Goal: Answer question/provide support: Share knowledge or assist other users

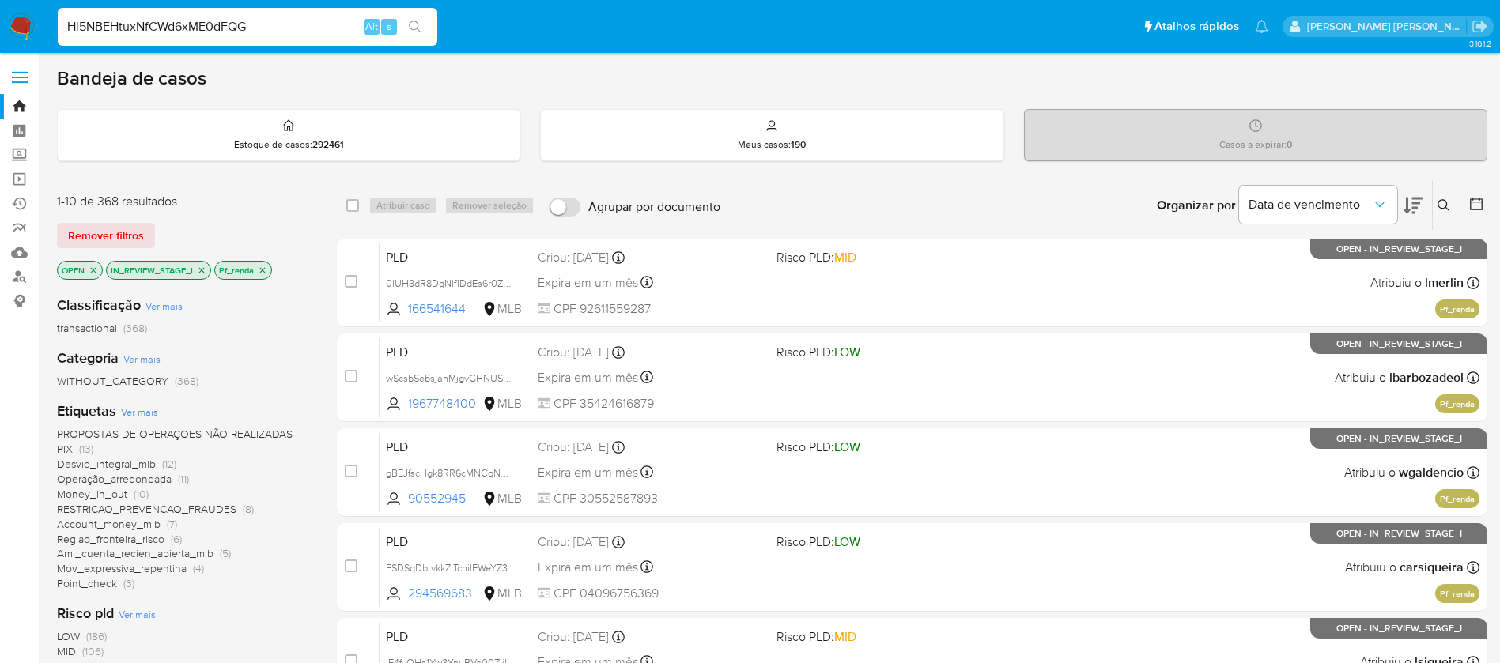
type input "Hi5NBEHtuxNfCWd6xME0dFQG"
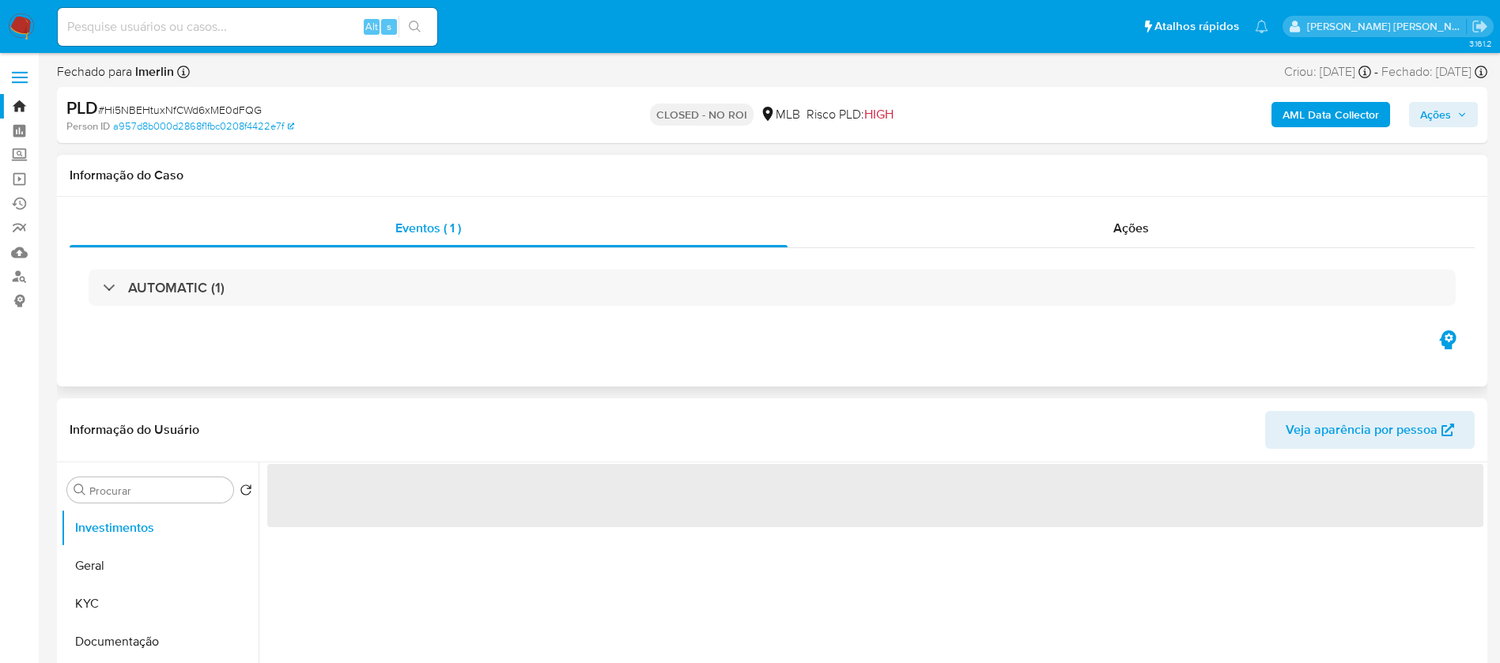
select select "10"
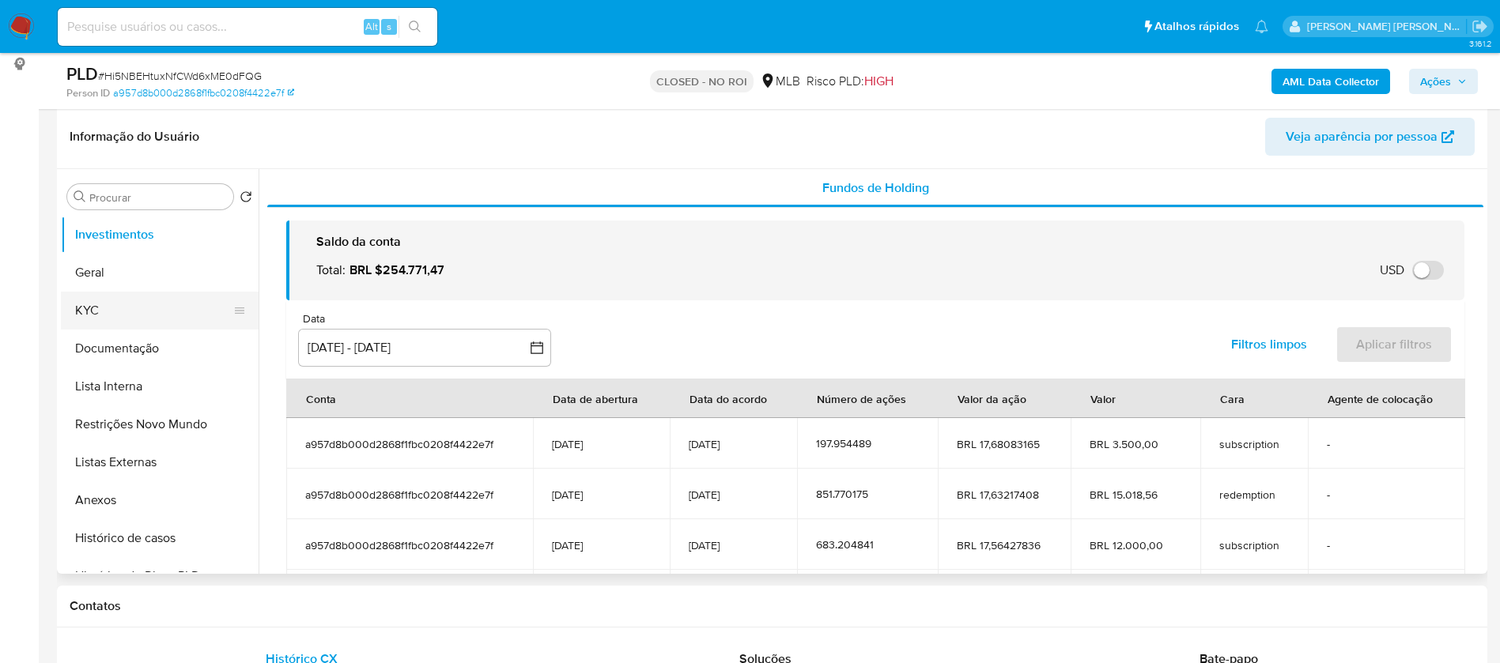
click at [100, 306] on button "KYC" at bounding box center [153, 311] width 185 height 38
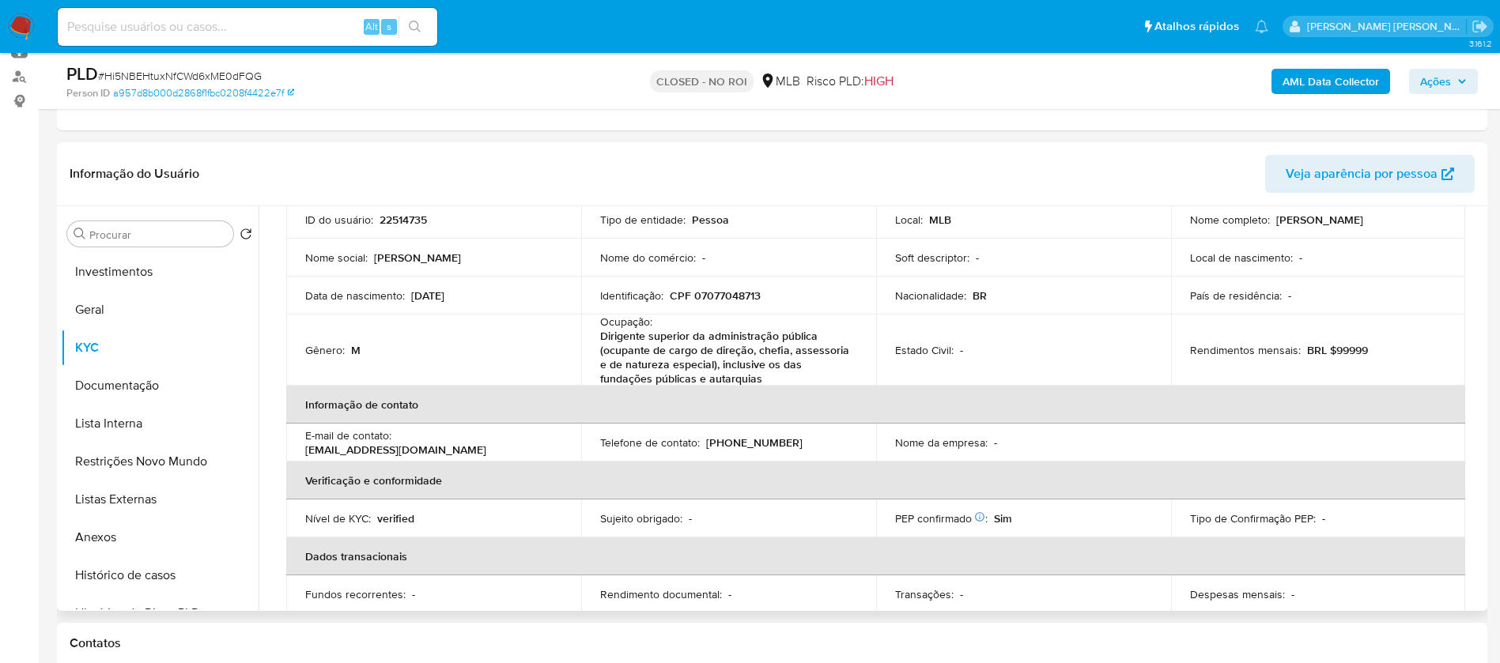
scroll to position [237, 0]
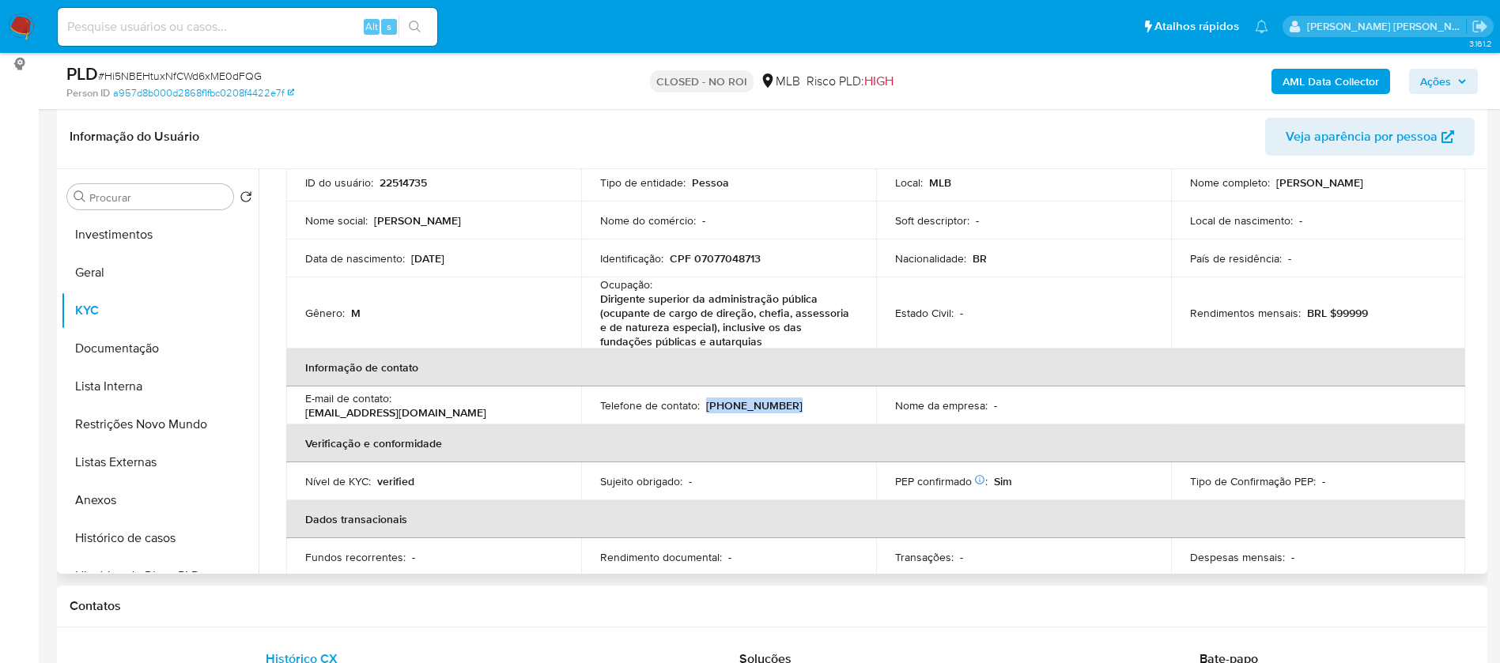
drag, startPoint x: 704, startPoint y: 408, endPoint x: 782, endPoint y: 402, distance: 78.5
click at [782, 402] on div "Telefone de contato : [PHONE_NUMBER]" at bounding box center [728, 406] width 257 height 14
click at [796, 402] on div "Telefone de contato : [PHONE_NUMBER]" at bounding box center [728, 406] width 257 height 14
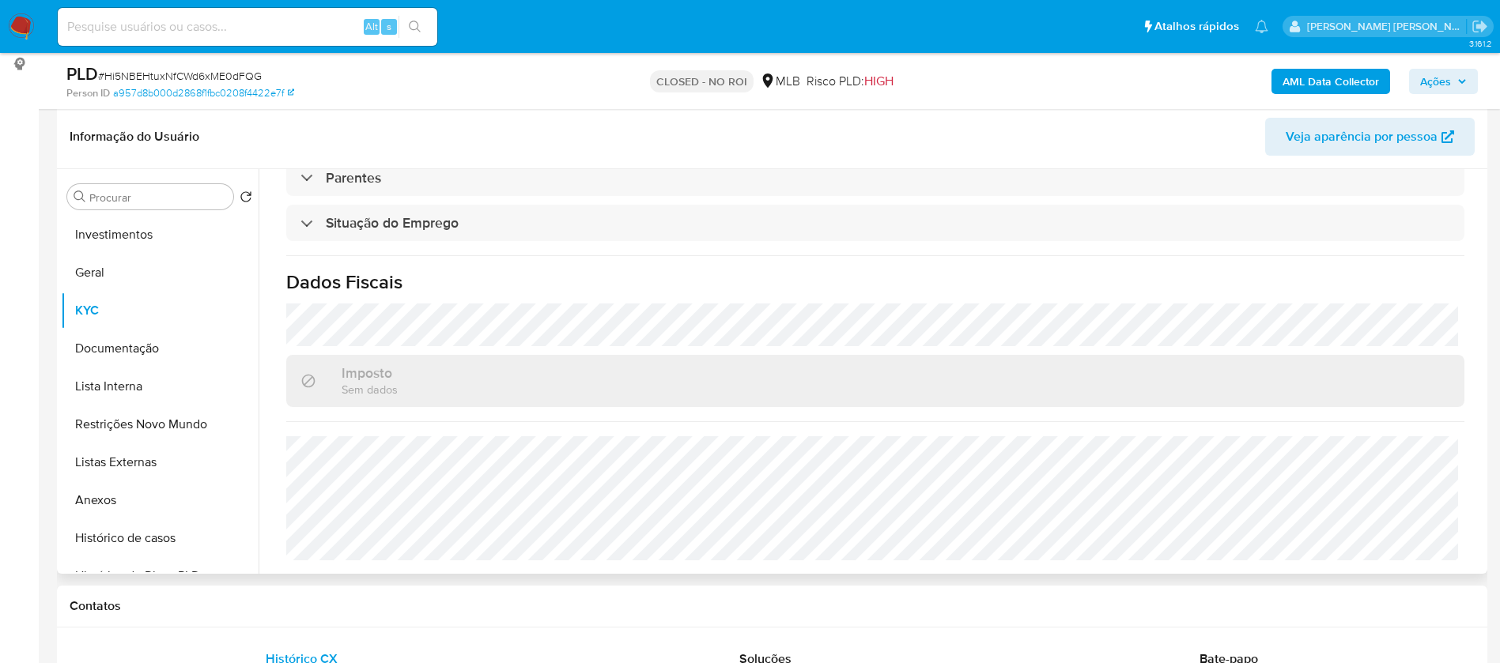
scroll to position [0, 0]
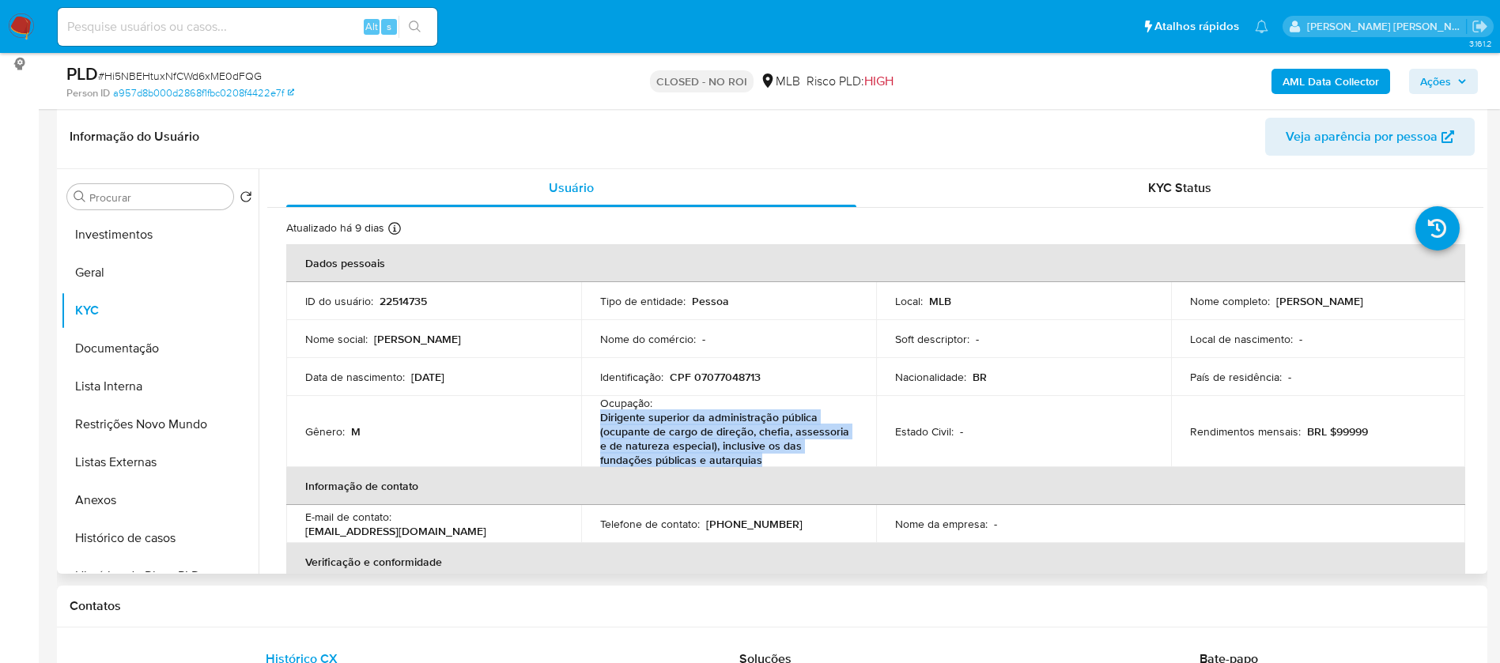
drag, startPoint x: 772, startPoint y: 457, endPoint x: 591, endPoint y: 414, distance: 185.3
click at [591, 414] on td "Ocupação : Dirigente superior da administração pública (ocupante de cargo de di…" at bounding box center [728, 431] width 295 height 71
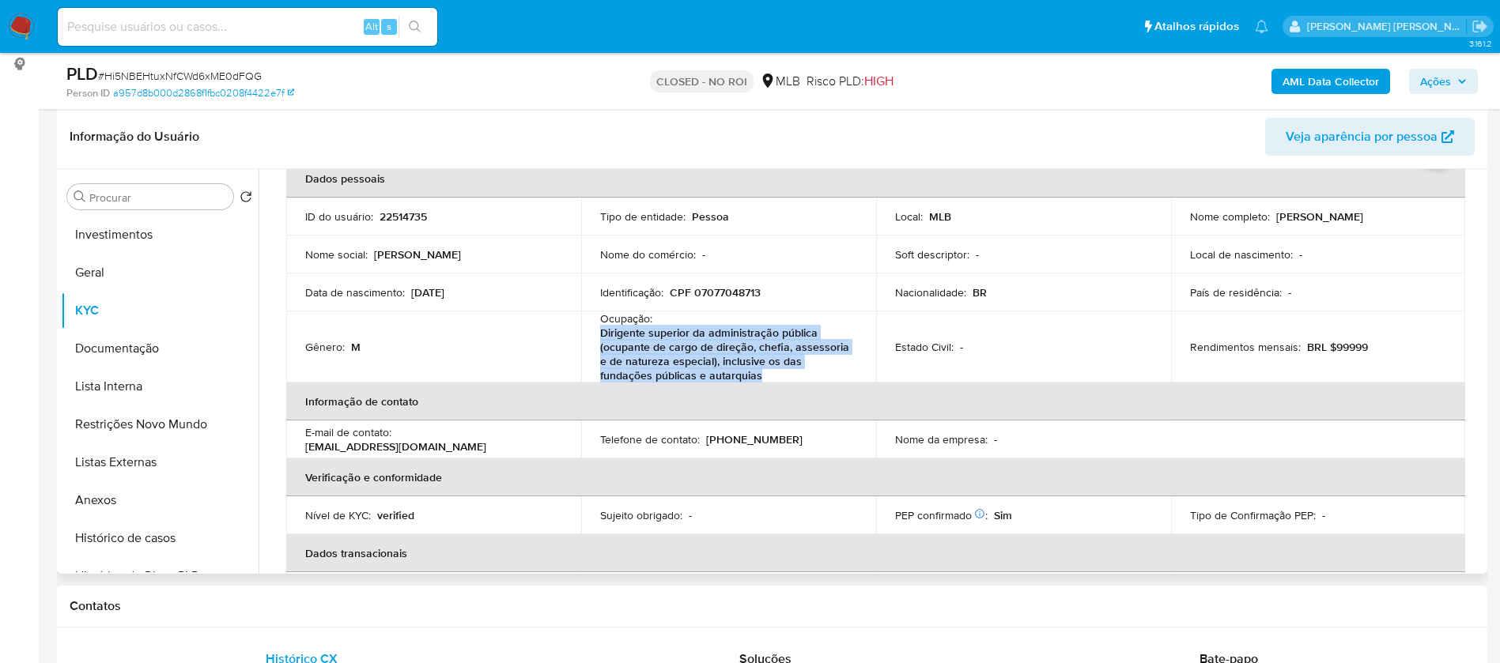
scroll to position [119, 0]
